Goal: Task Accomplishment & Management: Complete application form

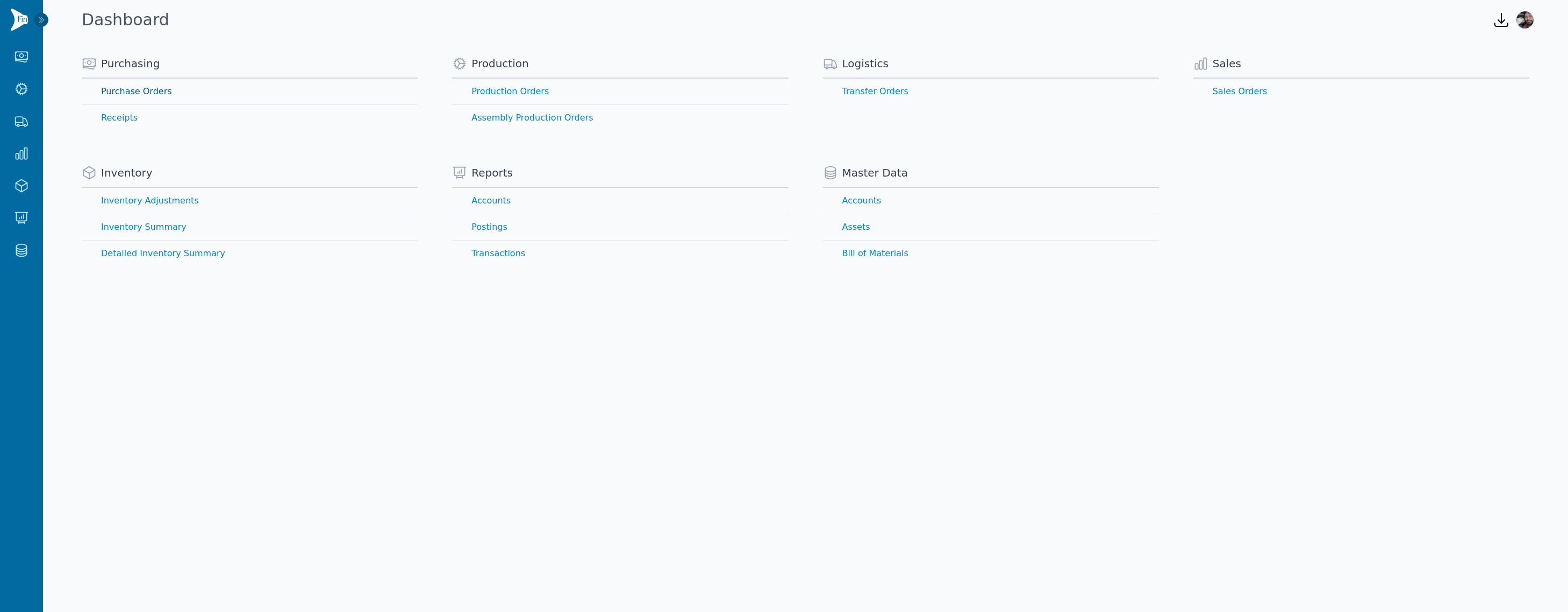
click at [120, 89] on link "Purchase Orders" at bounding box center [249, 92] width 336 height 26
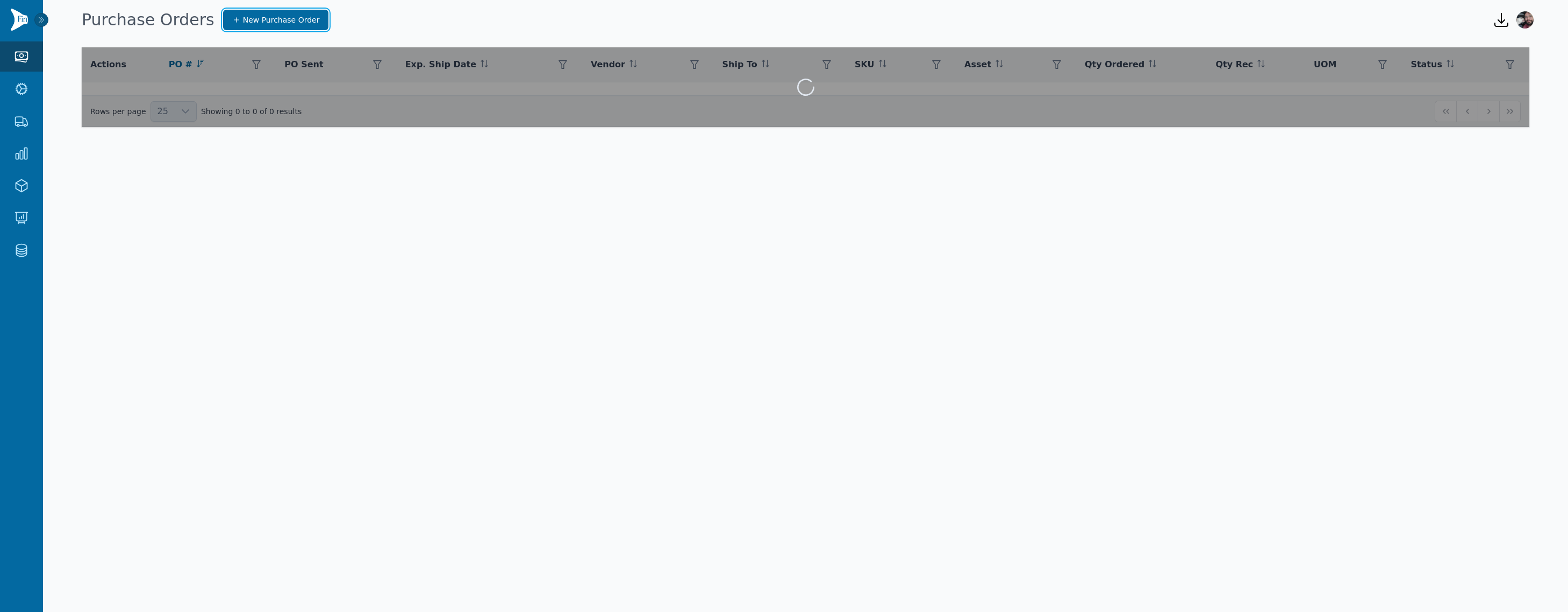
click at [255, 15] on span "New Purchase Order" at bounding box center [282, 20] width 77 height 11
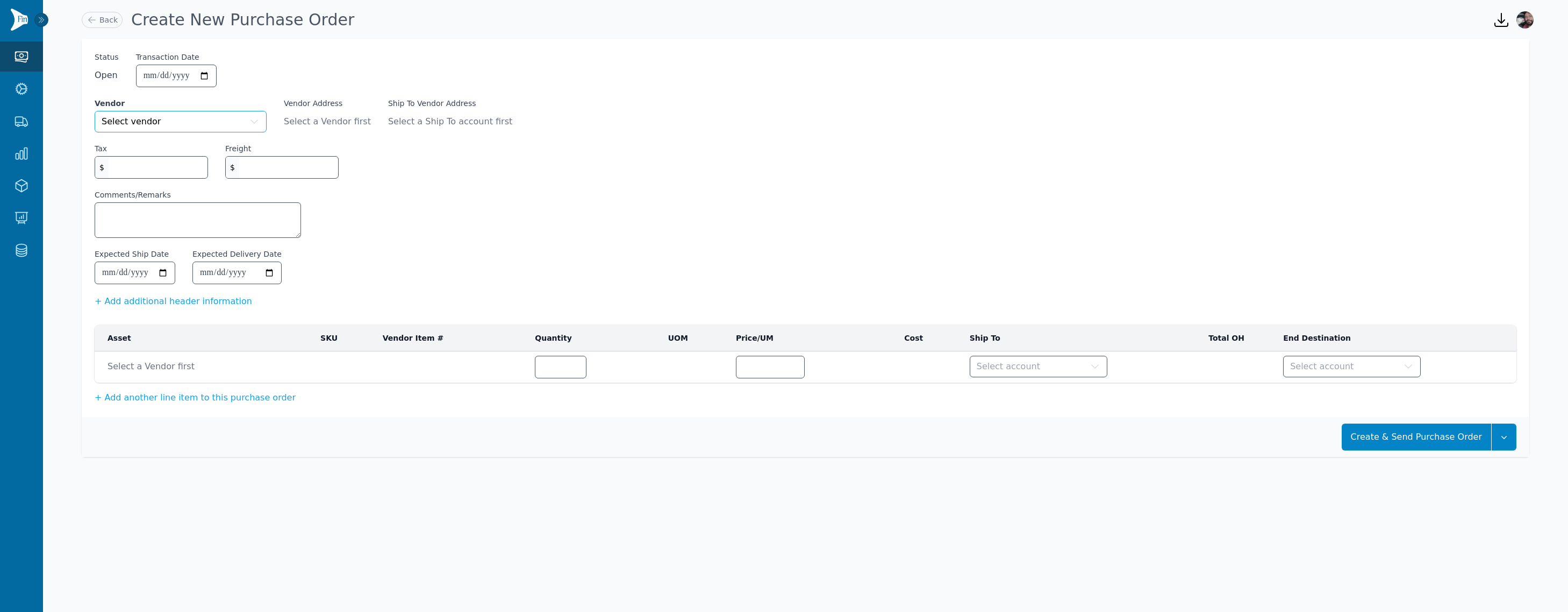
click at [202, 119] on button "Select vendor" at bounding box center [181, 121] width 172 height 21
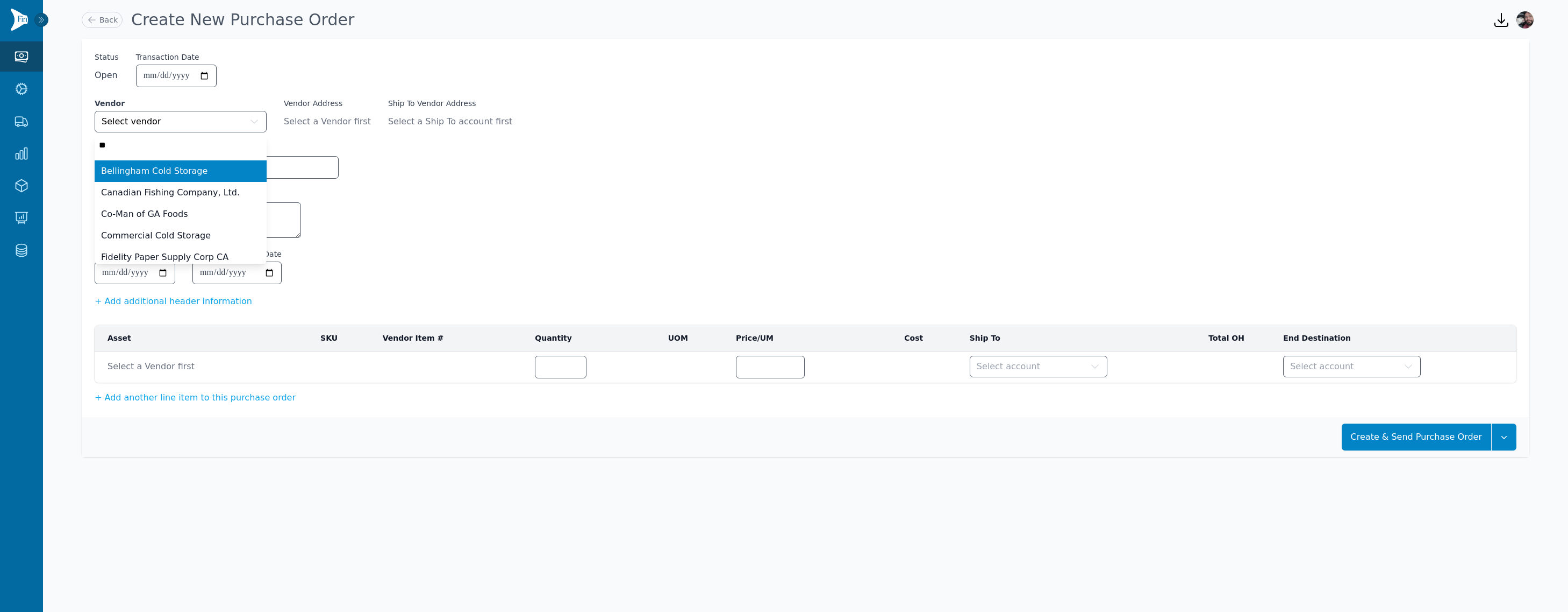
type input "***"
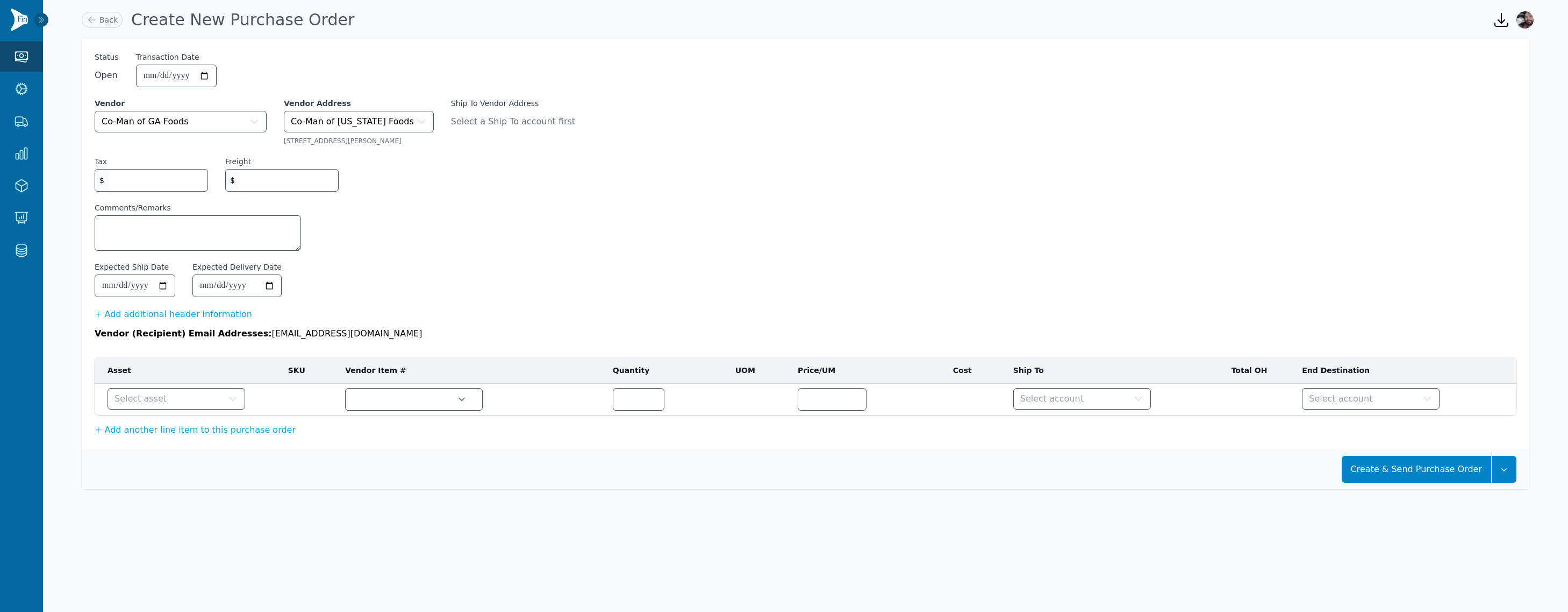
drag, startPoint x: 155, startPoint y: 380, endPoint x: 170, endPoint y: 396, distance: 21.9
click at [161, 388] on table "Asset SKU Vendor Item # Quantity UOM Price/UM Cost Ship To Total OH End Destina…" at bounding box center [805, 385] width 1422 height 58
click at [170, 396] on button "Select asset" at bounding box center [176, 398] width 138 height 21
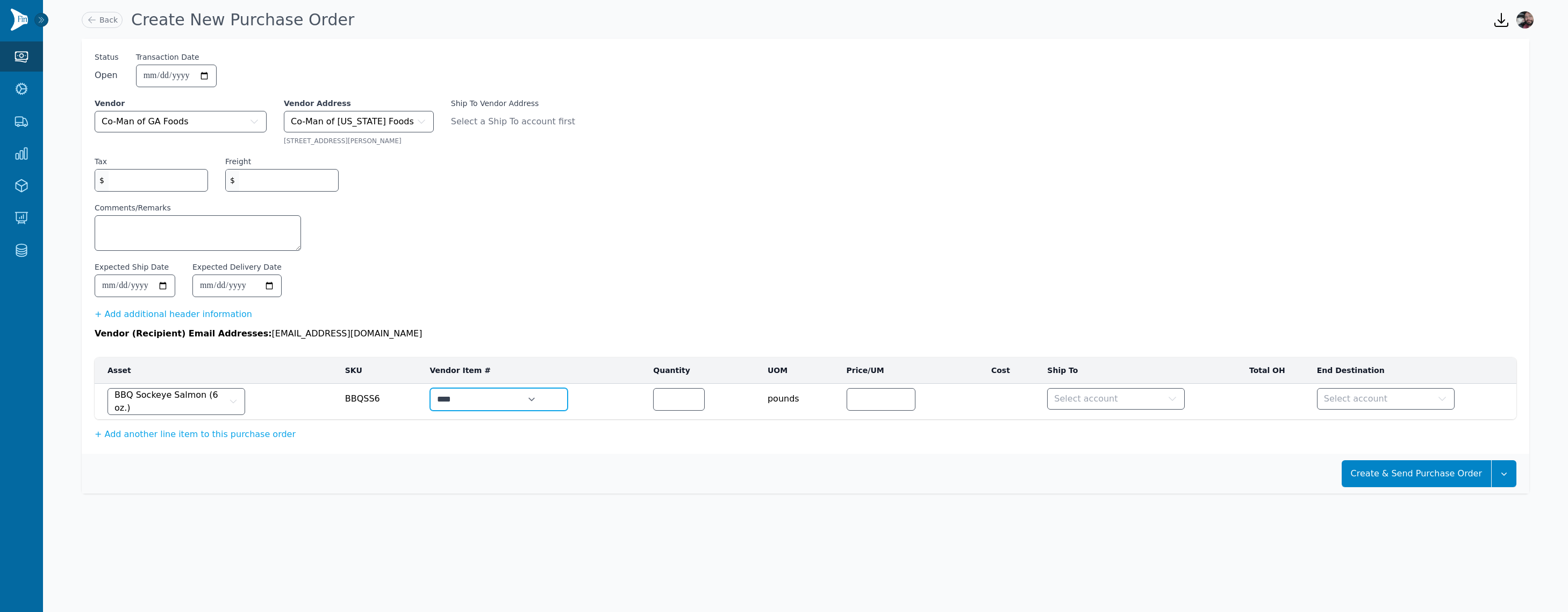
click at [518, 397] on select "****" at bounding box center [487, 398] width 113 height 21
click at [202, 401] on span "BBQ Sockeye Salmon (6 oz.)" at bounding box center [171, 401] width 112 height 26
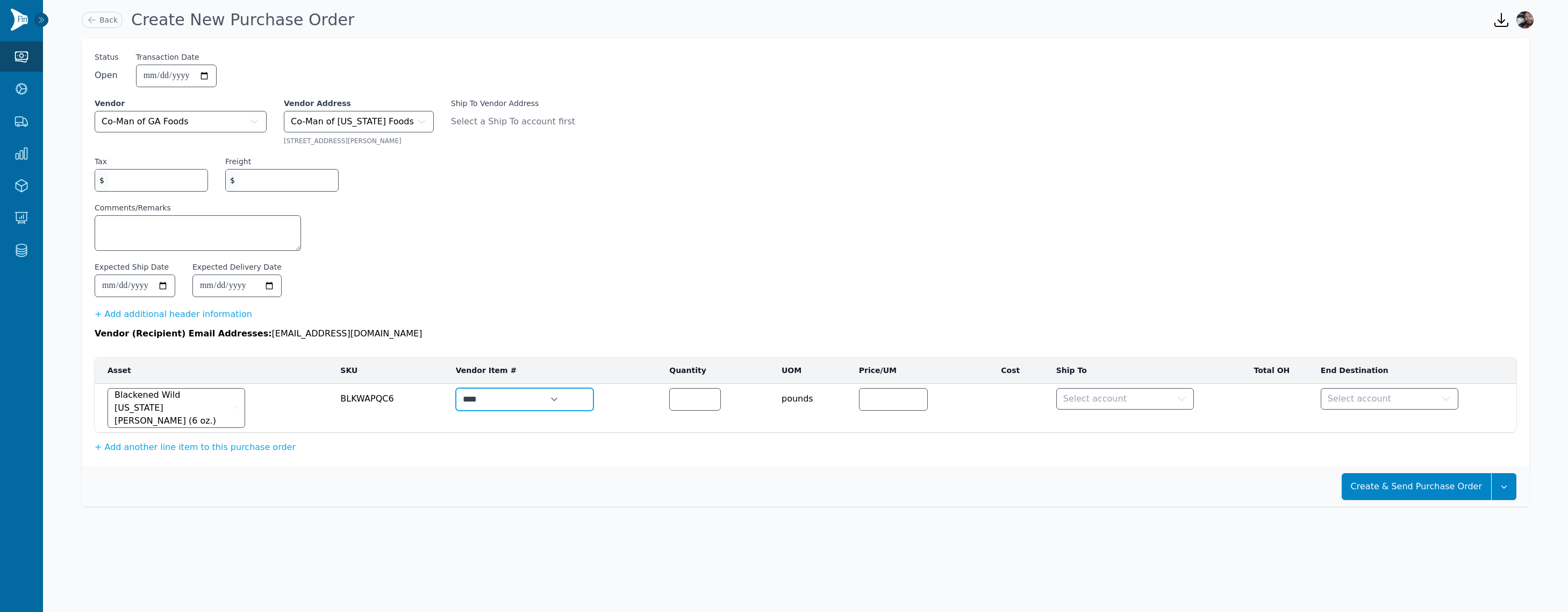
drag, startPoint x: 557, startPoint y: 393, endPoint x: 522, endPoint y: 489, distance: 102.2
click at [533, 493] on div "**********" at bounding box center [805, 273] width 1448 height 468
click at [197, 406] on button "Blackened Wild [US_STATE] [PERSON_NAME] (6 oz.)" at bounding box center [176, 407] width 138 height 39
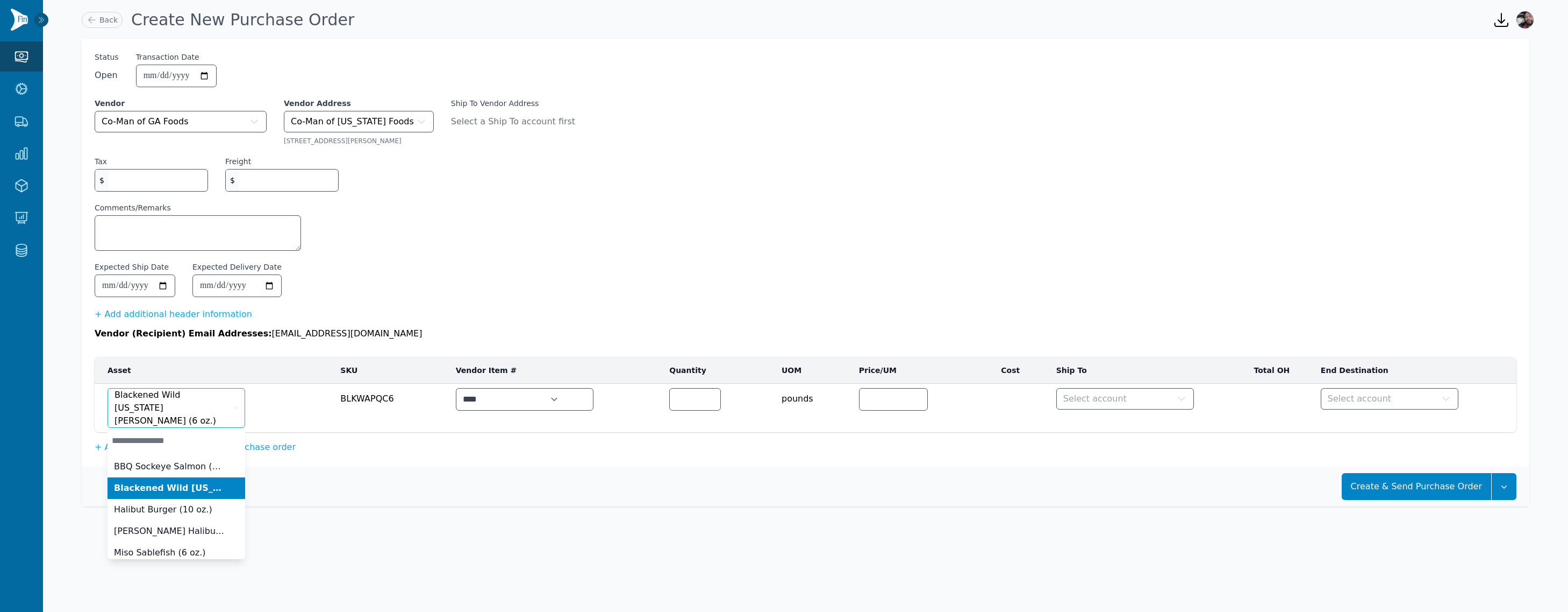
click at [196, 404] on span "Blackened Wild [US_STATE] [PERSON_NAME] (6 oz.)" at bounding box center [172, 407] width 116 height 39
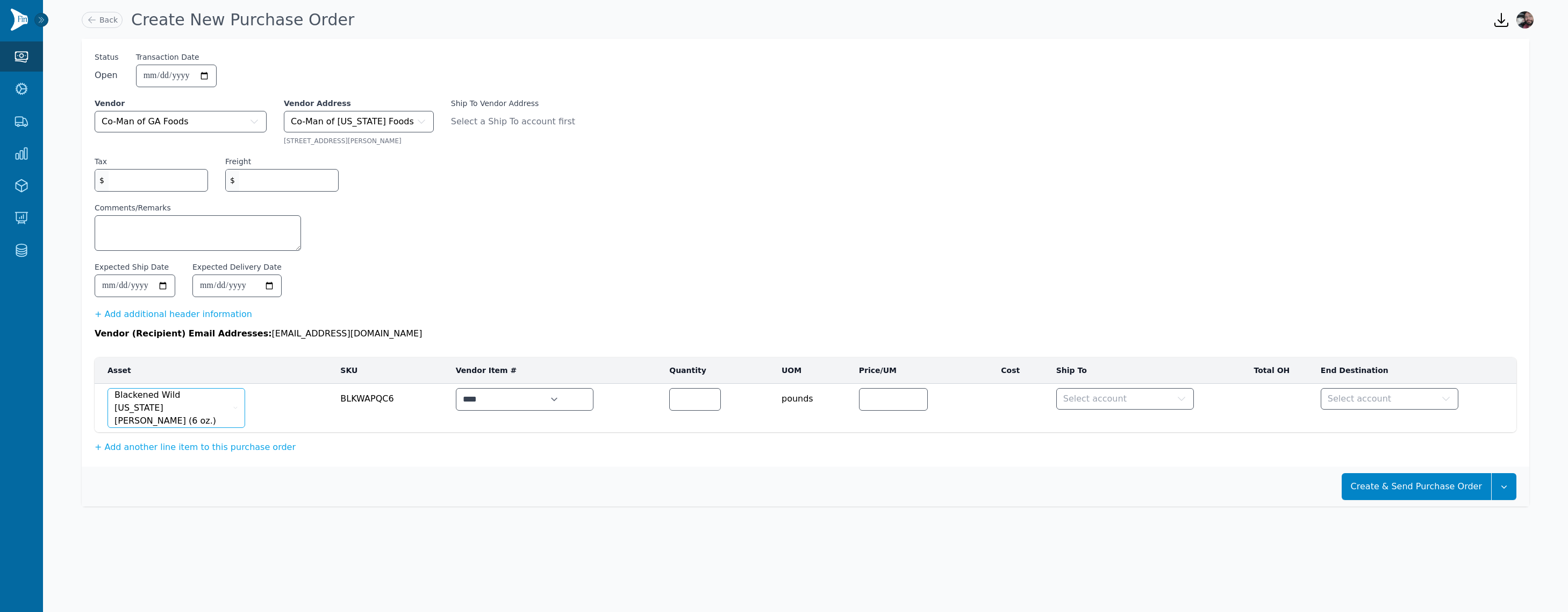
click at [196, 404] on span "Blackened Wild [US_STATE] [PERSON_NAME] (6 oz.)" at bounding box center [172, 407] width 116 height 39
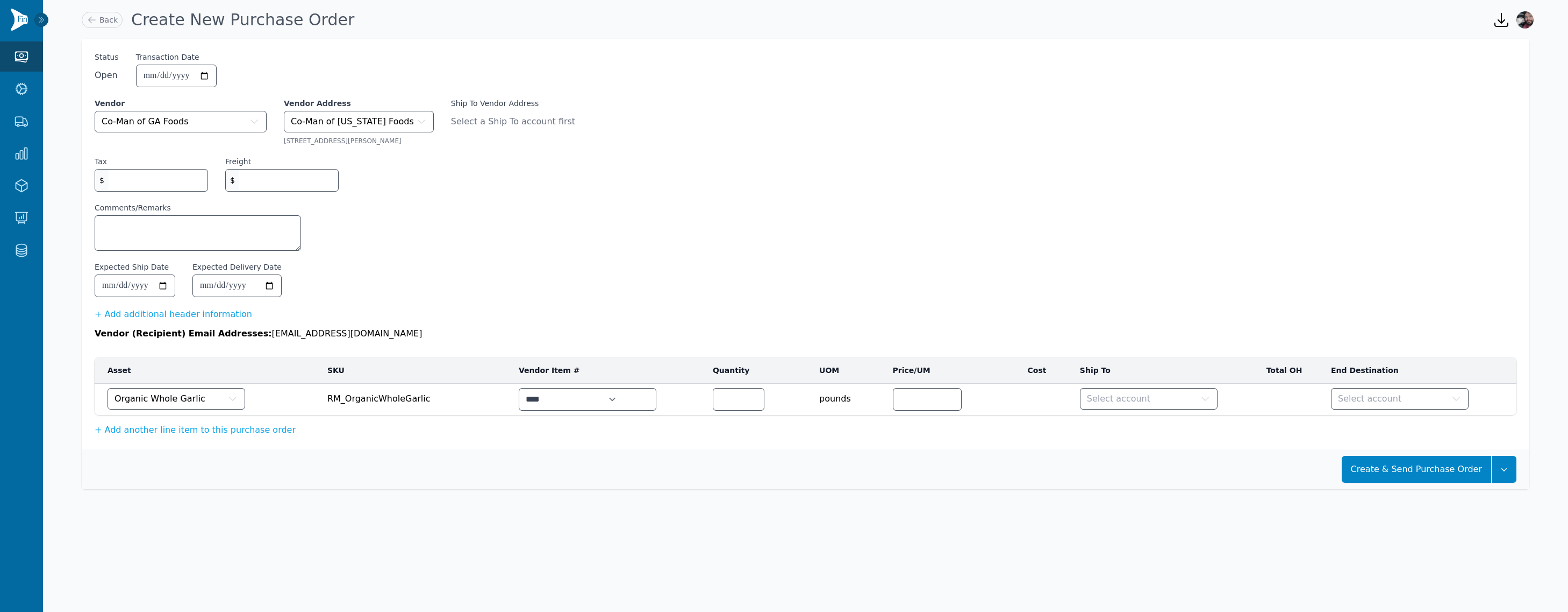
drag, startPoint x: 184, startPoint y: 522, endPoint x: 230, endPoint y: 510, distance: 47.5
click at [166, 394] on span "Organic Whole Garlic" at bounding box center [160, 398] width 91 height 13
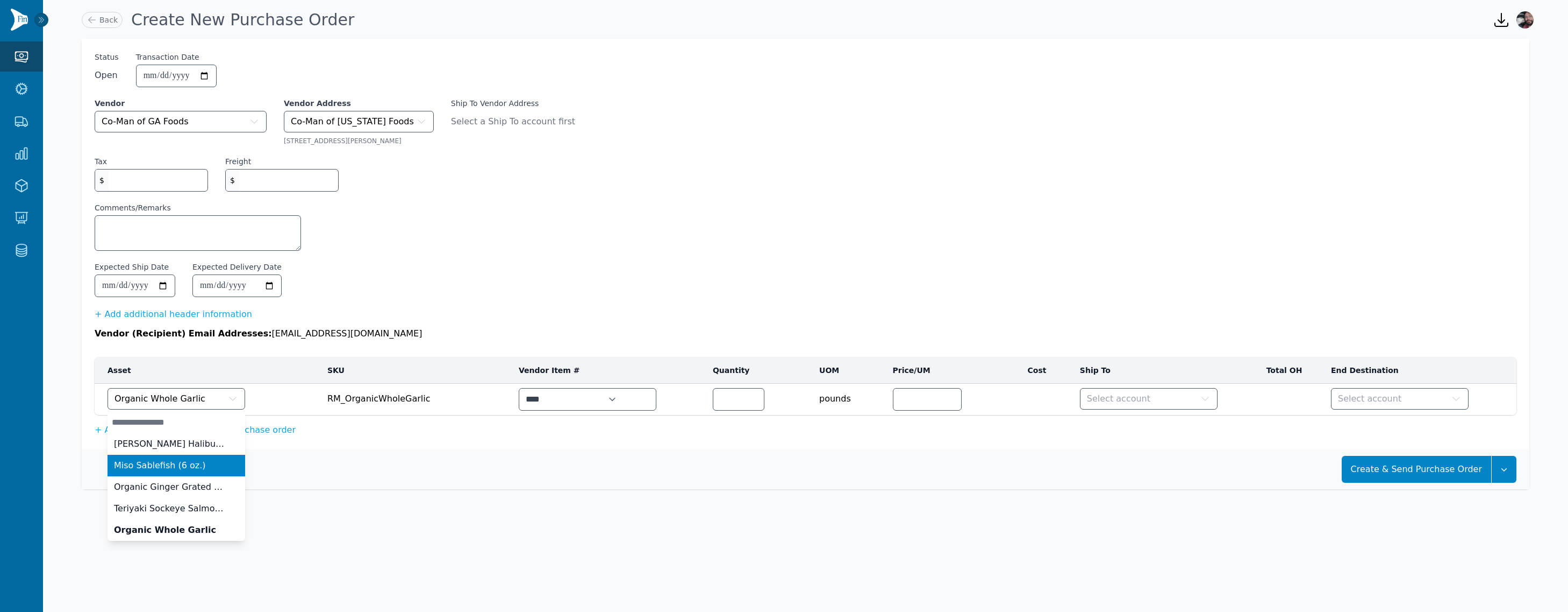
type input "****"
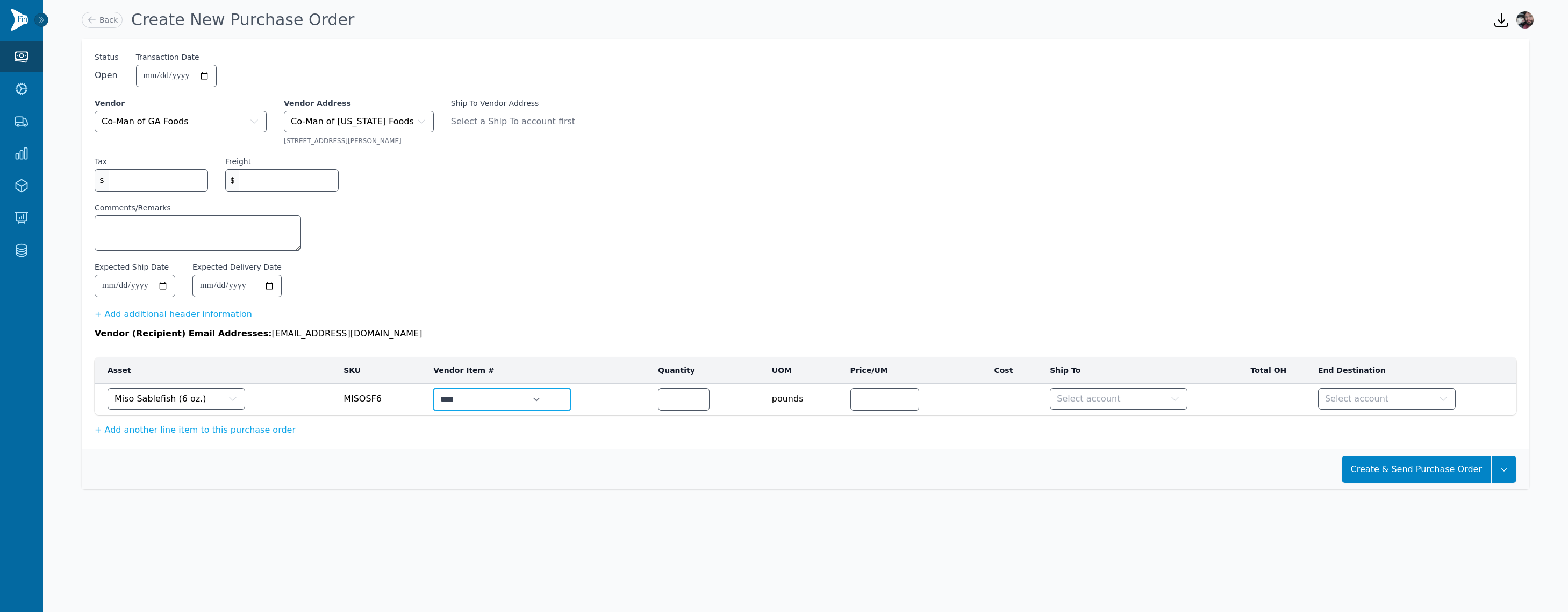
drag, startPoint x: 478, startPoint y: 396, endPoint x: 154, endPoint y: 286, distance: 342.2
click at [659, 258] on div "**********" at bounding box center [805, 243] width 1448 height 410
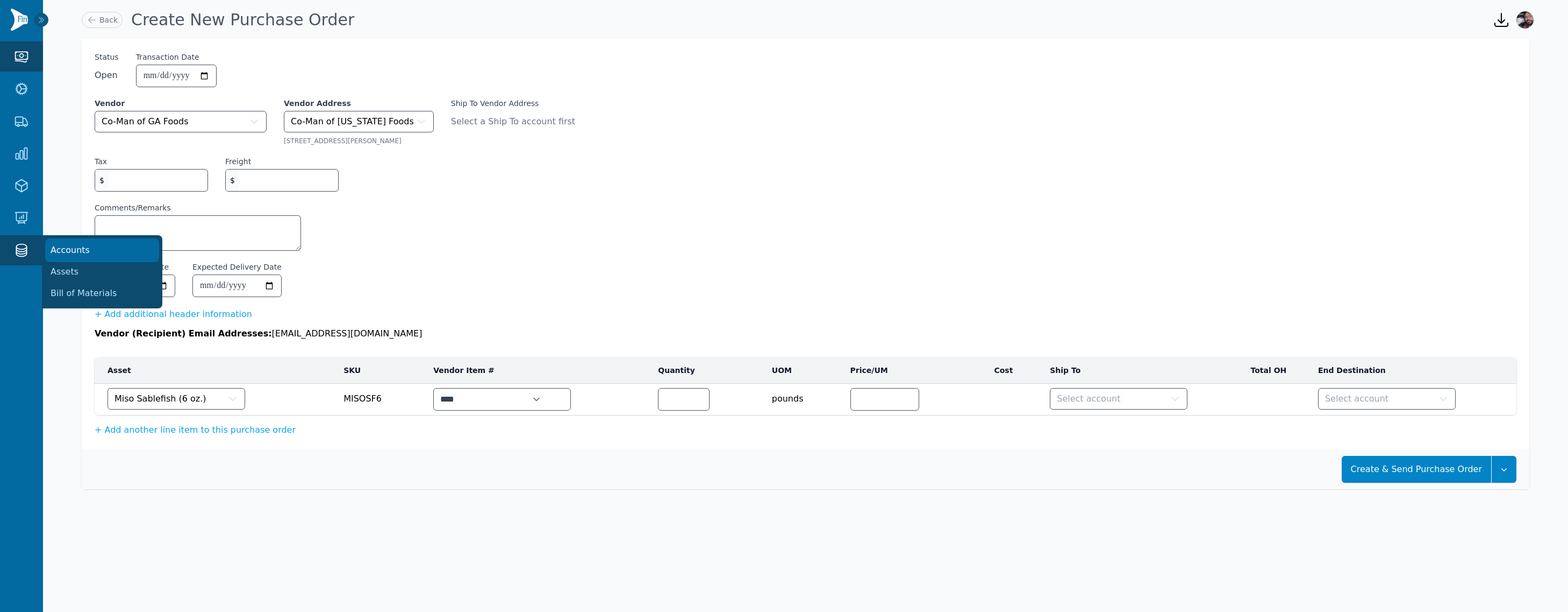
click at [85, 259] on link "Accounts" at bounding box center [102, 250] width 112 height 21
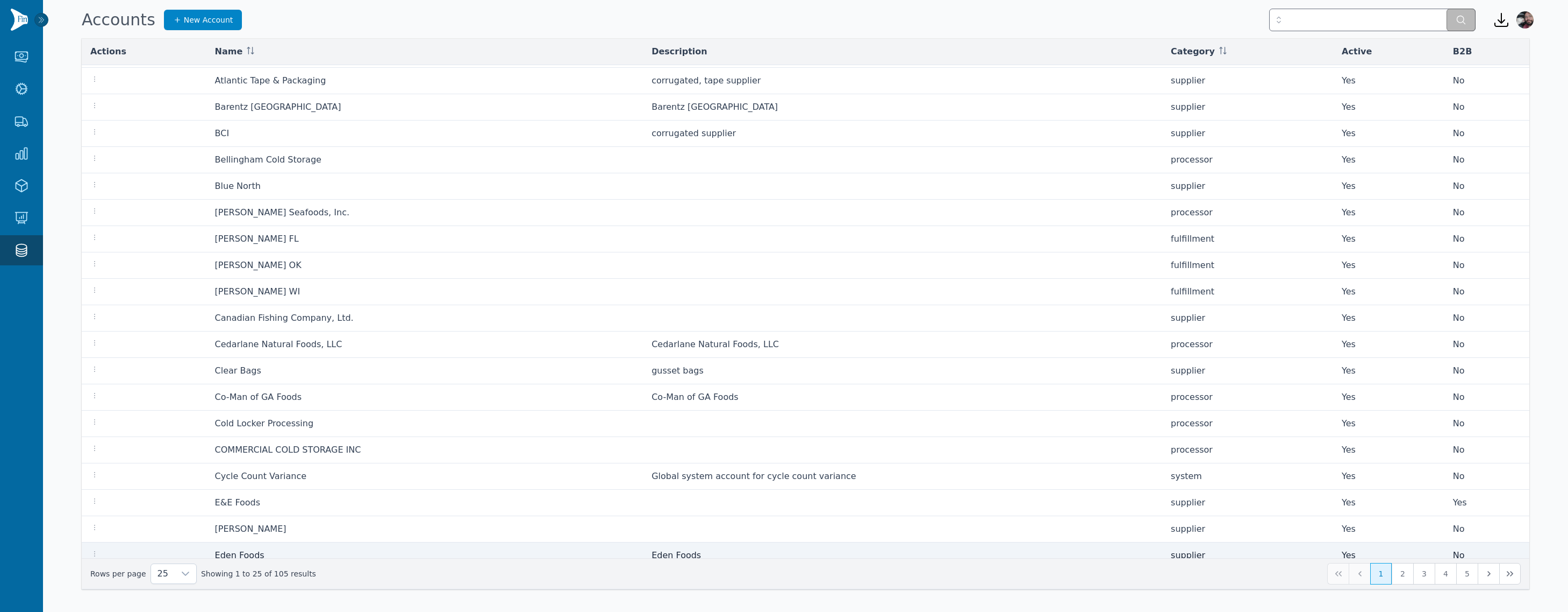
scroll to position [166, 0]
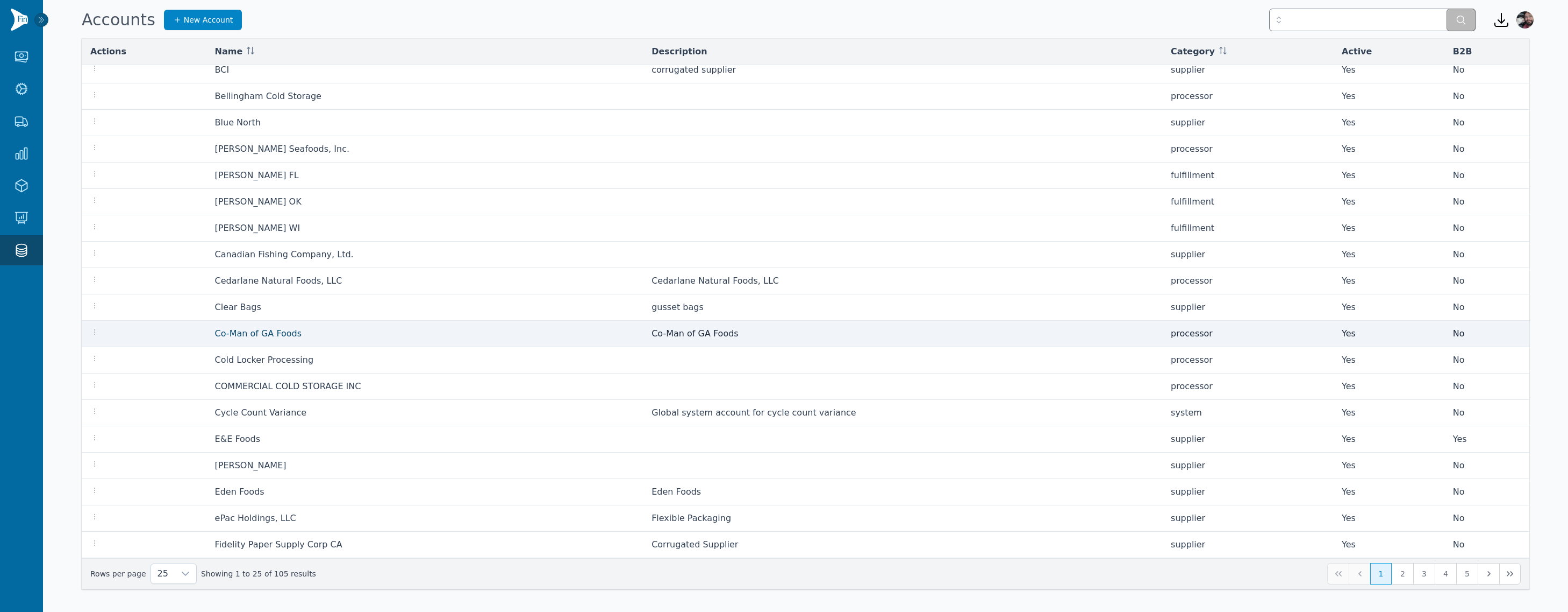
click at [254, 330] on link "Co-Man of GA Foods" at bounding box center [259, 333] width 87 height 10
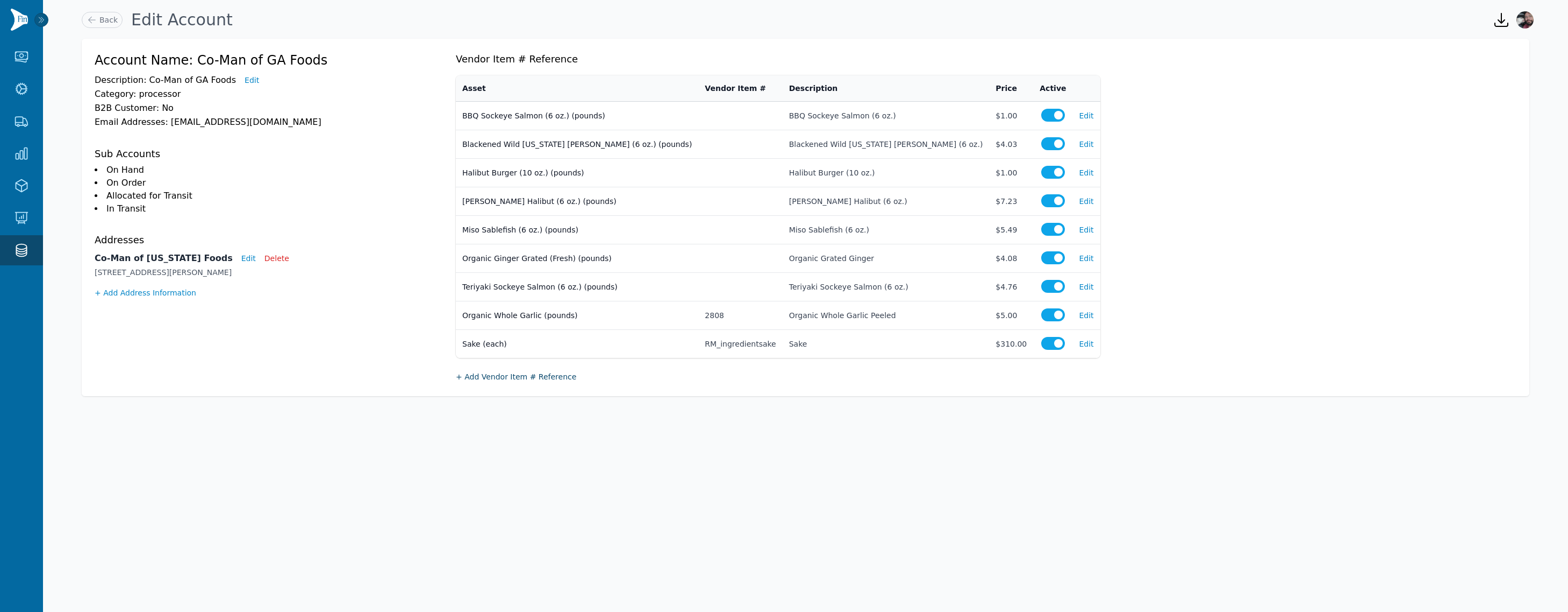
click at [544, 378] on button "+ Add Vendor Item # Reference" at bounding box center [515, 377] width 120 height 11
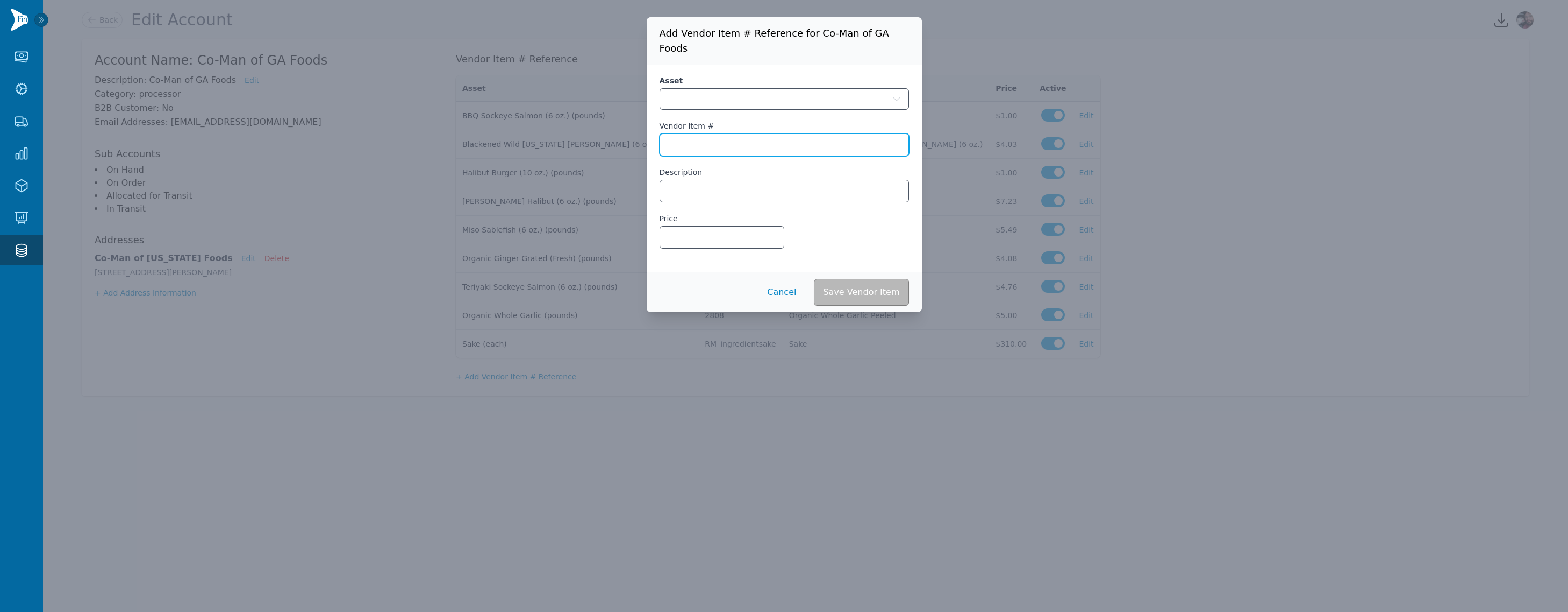
click at [697, 134] on input "Vendor Item #" at bounding box center [784, 144] width 248 height 21
click at [702, 88] on button "button" at bounding box center [784, 98] width 249 height 21
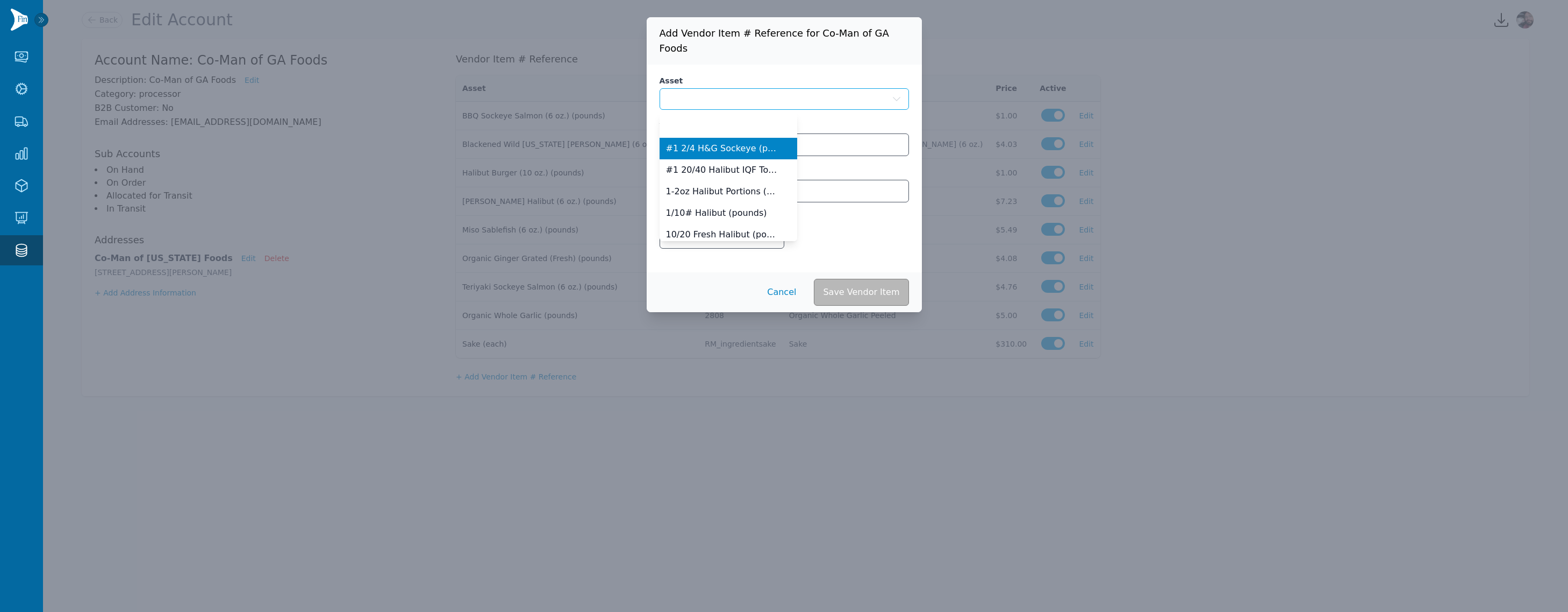
click at [701, 88] on button "button" at bounding box center [784, 98] width 249 height 21
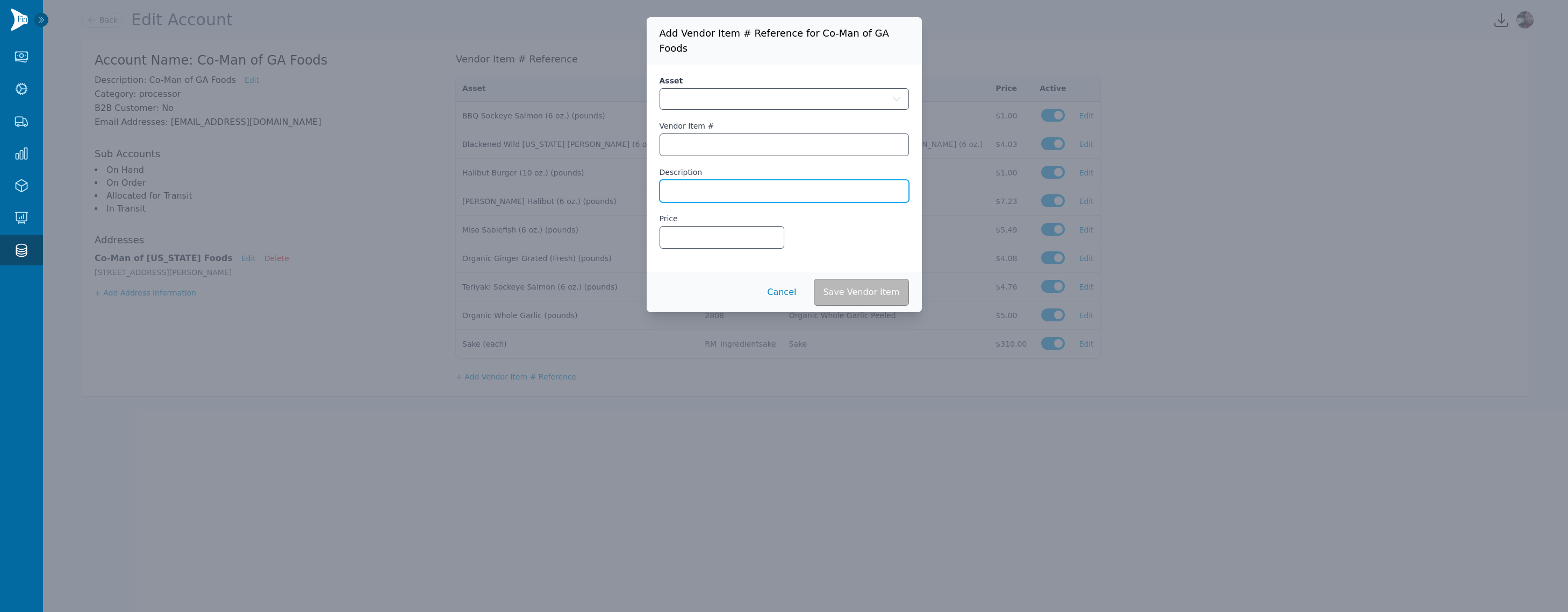
click at [708, 180] on input "Description" at bounding box center [784, 190] width 248 height 21
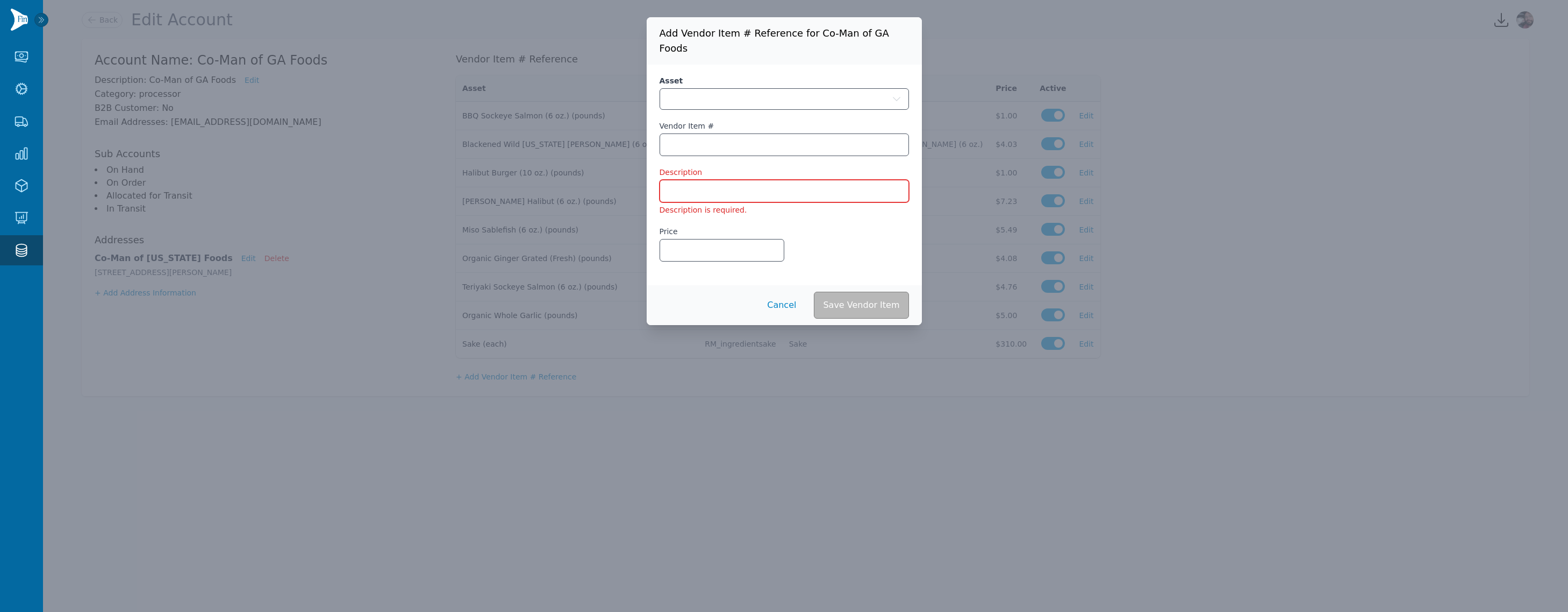
click at [668, 268] on form "Asset Vendor Item # Description Description is required. Price Save Vendor Item…" at bounding box center [784, 195] width 275 height 261
